Goal: Information Seeking & Learning: Learn about a topic

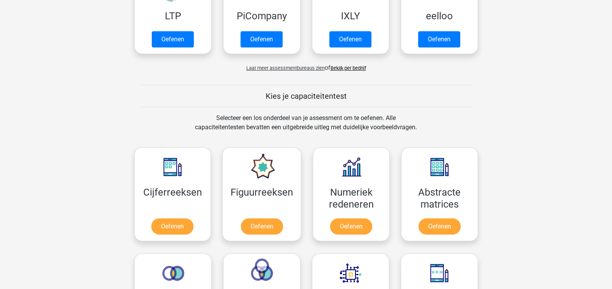
scroll to position [288, 0]
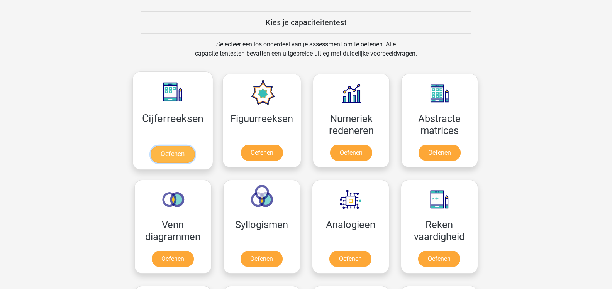
click at [180, 146] on link "Oefenen" at bounding box center [173, 154] width 44 height 17
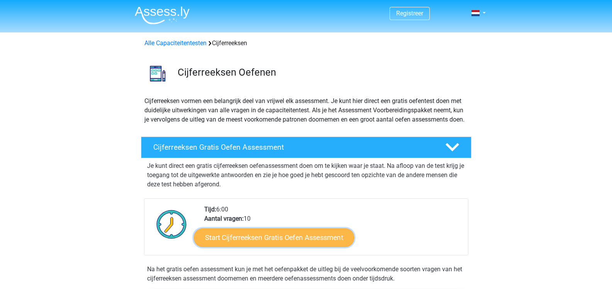
click at [258, 245] on link "Start Cijferreeksen Gratis Oefen Assessment" at bounding box center [274, 237] width 160 height 19
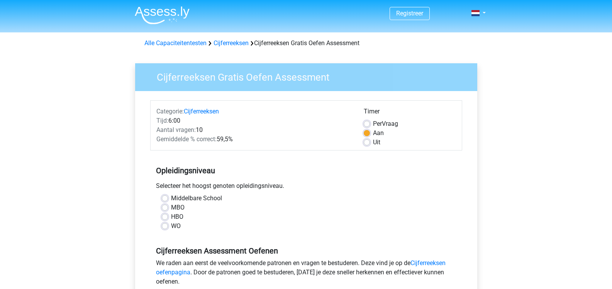
click at [171, 208] on label "MBO" at bounding box center [178, 207] width 14 height 9
click at [162, 208] on input "MBO" at bounding box center [165, 207] width 6 height 8
radio input "true"
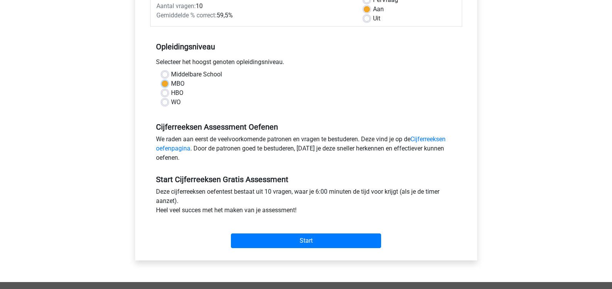
scroll to position [145, 0]
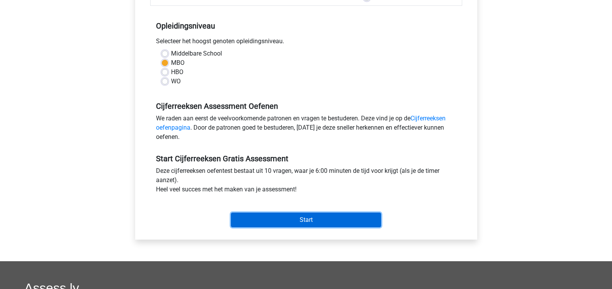
click at [290, 217] on input "Start" at bounding box center [306, 220] width 150 height 15
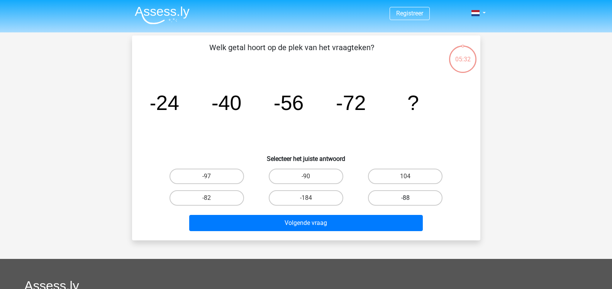
click at [408, 195] on label "-88" at bounding box center [405, 197] width 74 height 15
click at [408, 198] on input "-88" at bounding box center [407, 200] width 5 height 5
radio input "true"
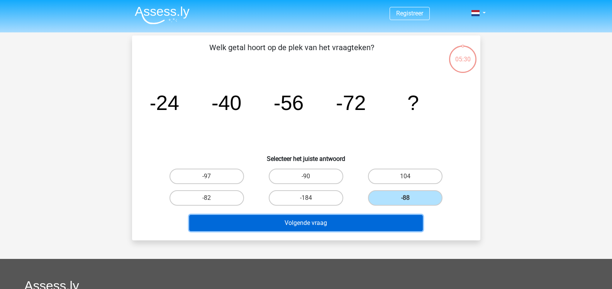
click at [339, 221] on button "Volgende vraag" at bounding box center [305, 223] width 233 height 16
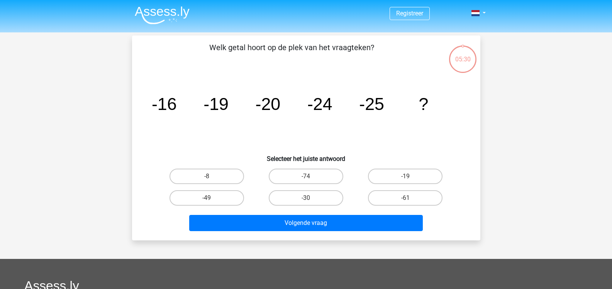
scroll to position [36, 0]
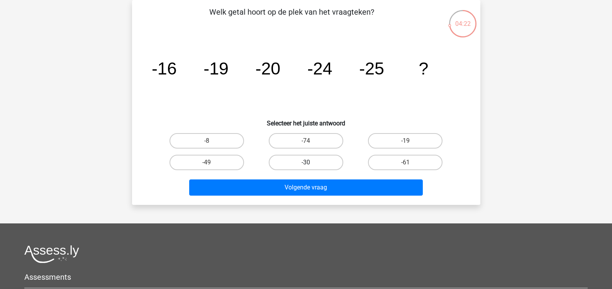
click at [333, 163] on label "-30" at bounding box center [306, 162] width 74 height 15
click at [311, 163] on input "-30" at bounding box center [308, 164] width 5 height 5
radio input "true"
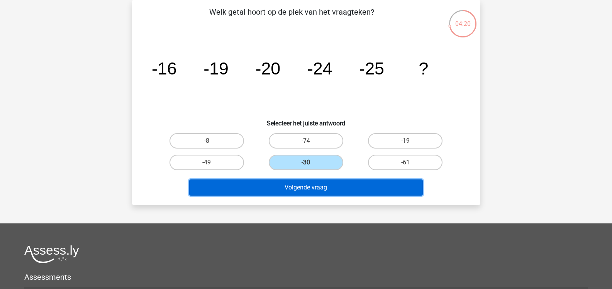
click at [329, 187] on button "Volgende vraag" at bounding box center [305, 187] width 233 height 16
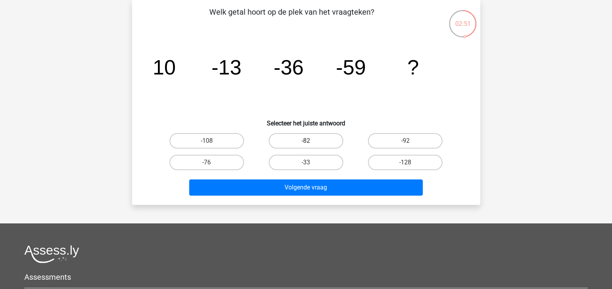
click at [301, 137] on label "-82" at bounding box center [306, 140] width 74 height 15
click at [306, 141] on input "-82" at bounding box center [308, 143] width 5 height 5
radio input "true"
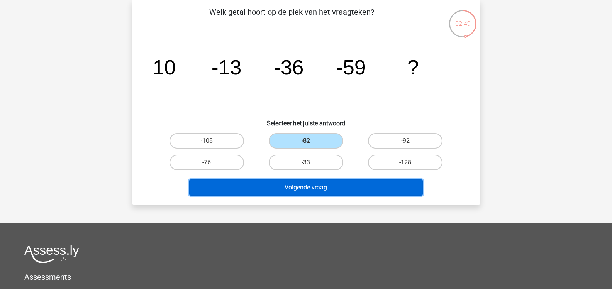
click at [297, 186] on button "Volgende vraag" at bounding box center [305, 187] width 233 height 16
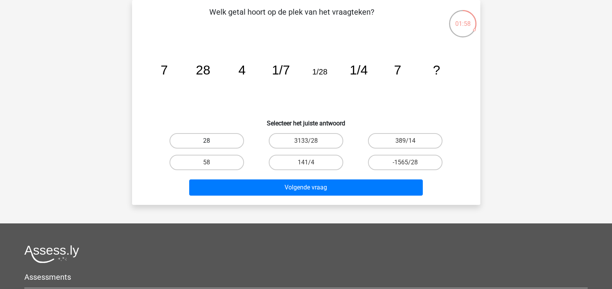
click at [197, 141] on label "28" at bounding box center [206, 140] width 74 height 15
click at [206, 141] on input "28" at bounding box center [208, 143] width 5 height 5
radio input "true"
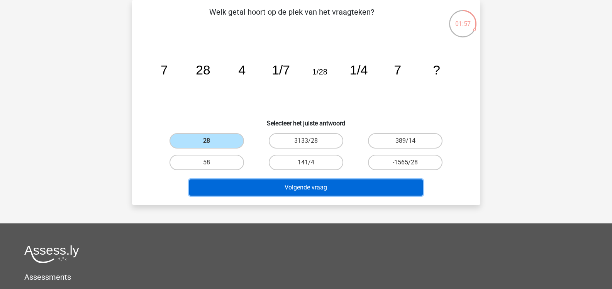
click at [320, 187] on button "Volgende vraag" at bounding box center [305, 187] width 233 height 16
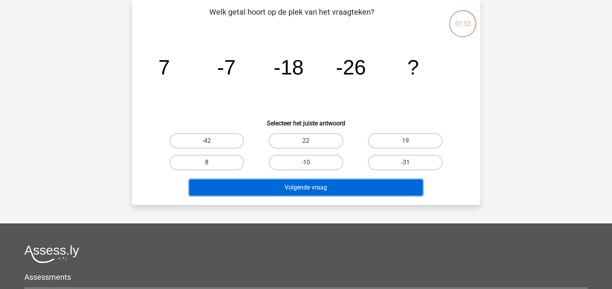
click at [320, 187] on button "Volgende vraag" at bounding box center [305, 187] width 233 height 16
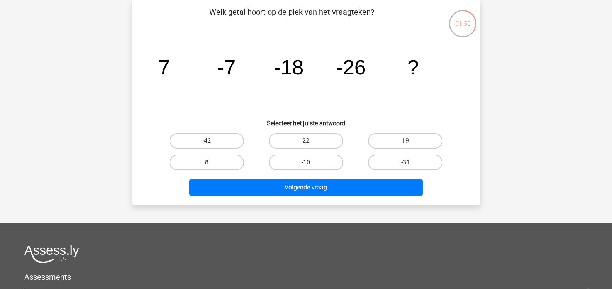
click at [246, 104] on icon "image/svg+xml 7 -7 -18 -26 ?" at bounding box center [306, 75] width 311 height 78
click at [383, 157] on label "-31" at bounding box center [405, 162] width 74 height 15
click at [405, 162] on input "-31" at bounding box center [407, 164] width 5 height 5
radio input "true"
click at [383, 157] on label "-31" at bounding box center [405, 162] width 74 height 15
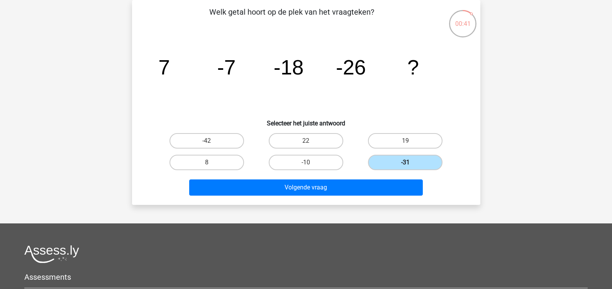
click at [405, 162] on input "-31" at bounding box center [407, 164] width 5 height 5
click at [236, 141] on label "-42" at bounding box center [206, 140] width 74 height 15
click at [211, 141] on input "-42" at bounding box center [208, 143] width 5 height 5
radio input "true"
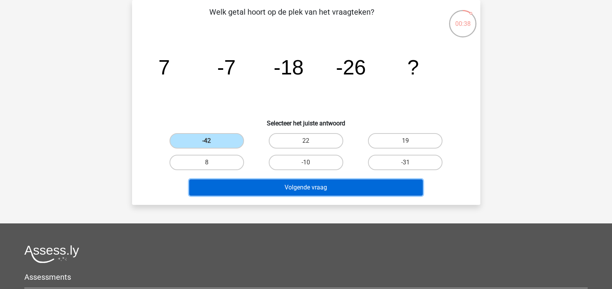
click at [308, 187] on button "Volgende vraag" at bounding box center [305, 187] width 233 height 16
